Goal: Go to known website: Access a specific website the user already knows

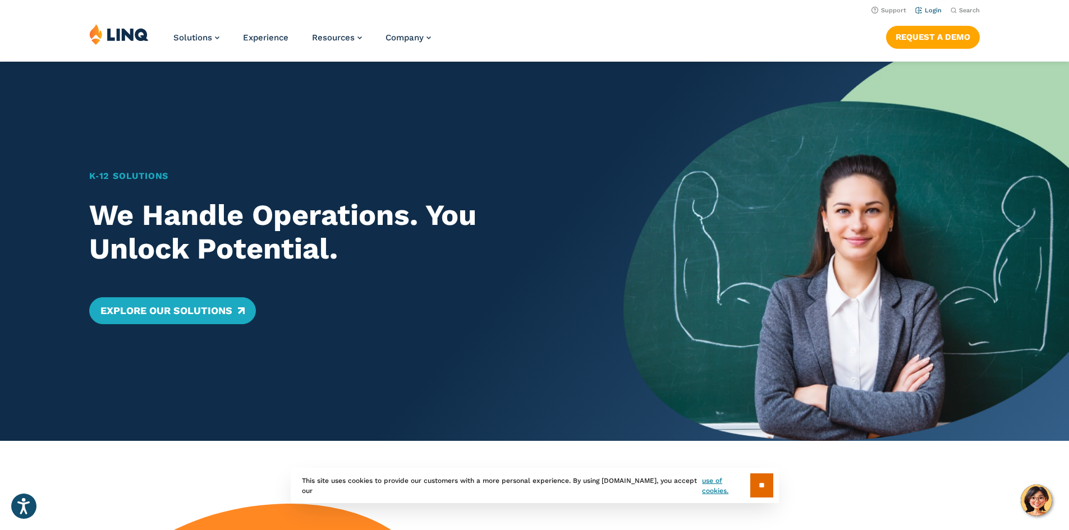
click at [925, 5] on li "Login" at bounding box center [928, 9] width 26 height 12
click at [924, 9] on link "Login" at bounding box center [928, 10] width 26 height 7
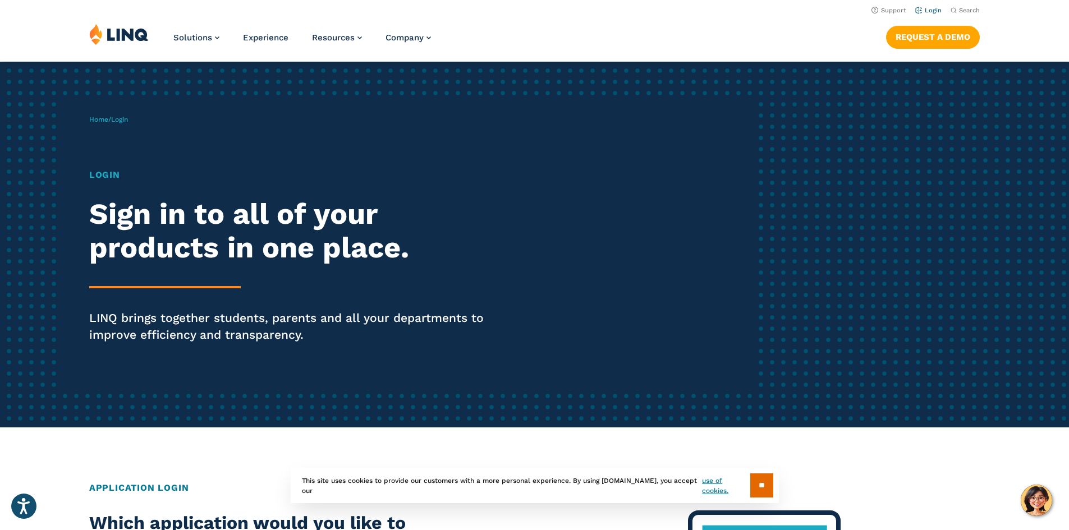
click at [922, 11] on link "Login" at bounding box center [928, 10] width 26 height 7
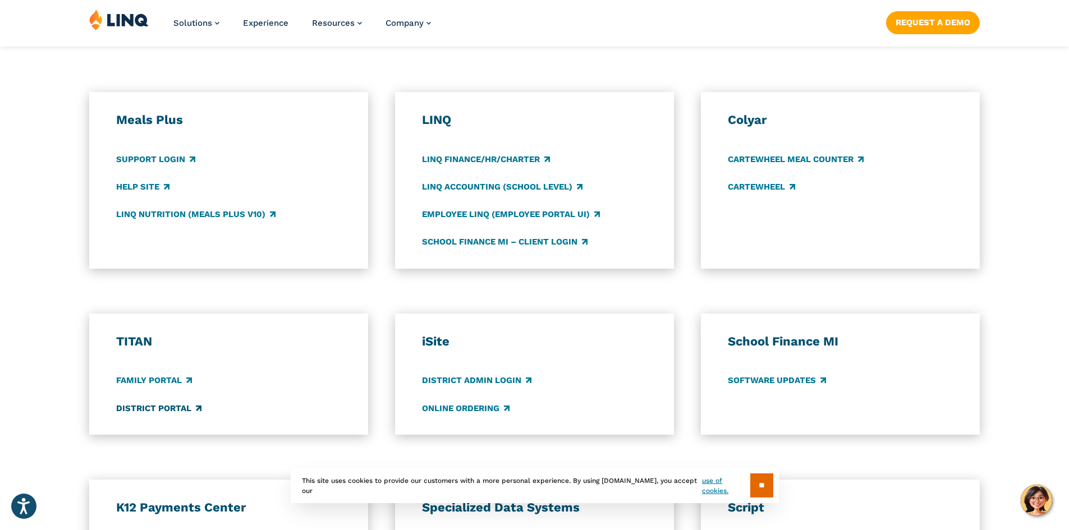
scroll to position [617, 0]
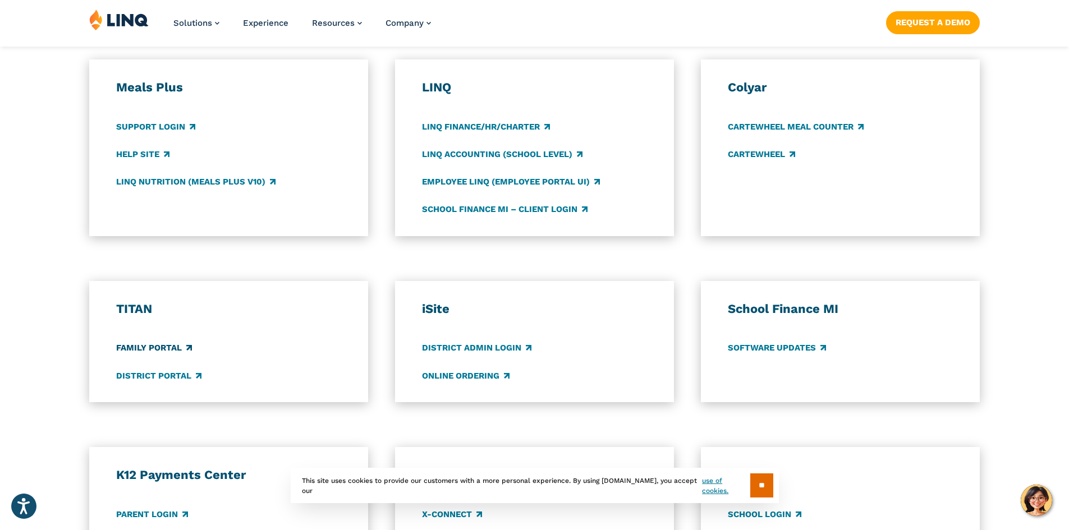
click at [159, 347] on link "Family Portal" at bounding box center [154, 348] width 76 height 12
